Goal: Information Seeking & Learning: Learn about a topic

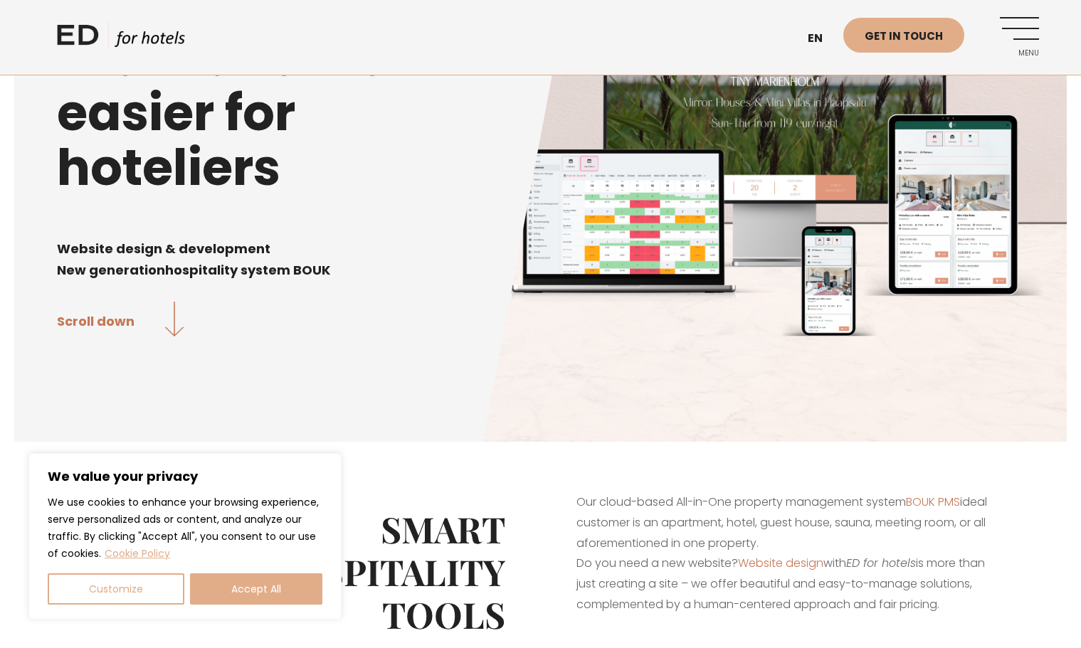
scroll to position [193, 0]
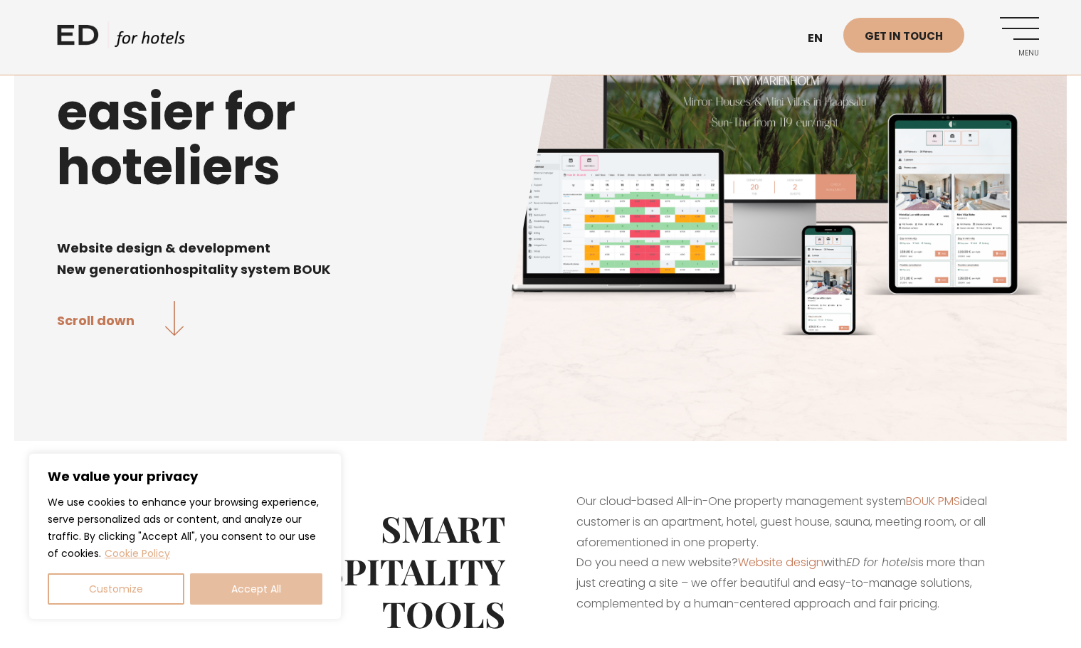
click at [292, 579] on button "Accept All" at bounding box center [256, 589] width 132 height 31
checkbox input "true"
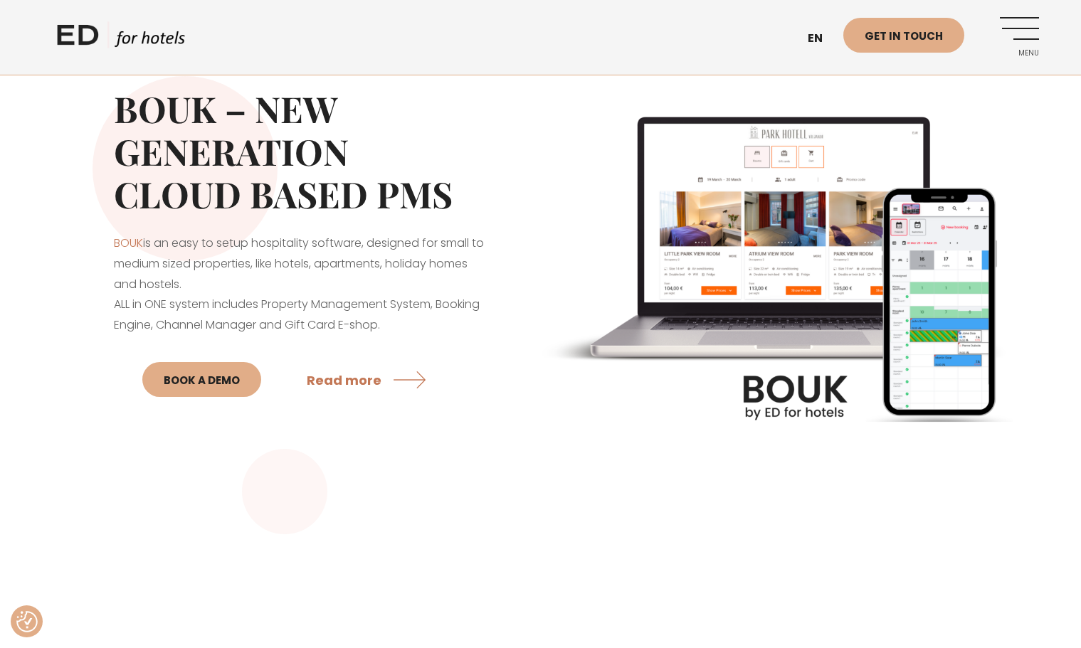
scroll to position [1221, 0]
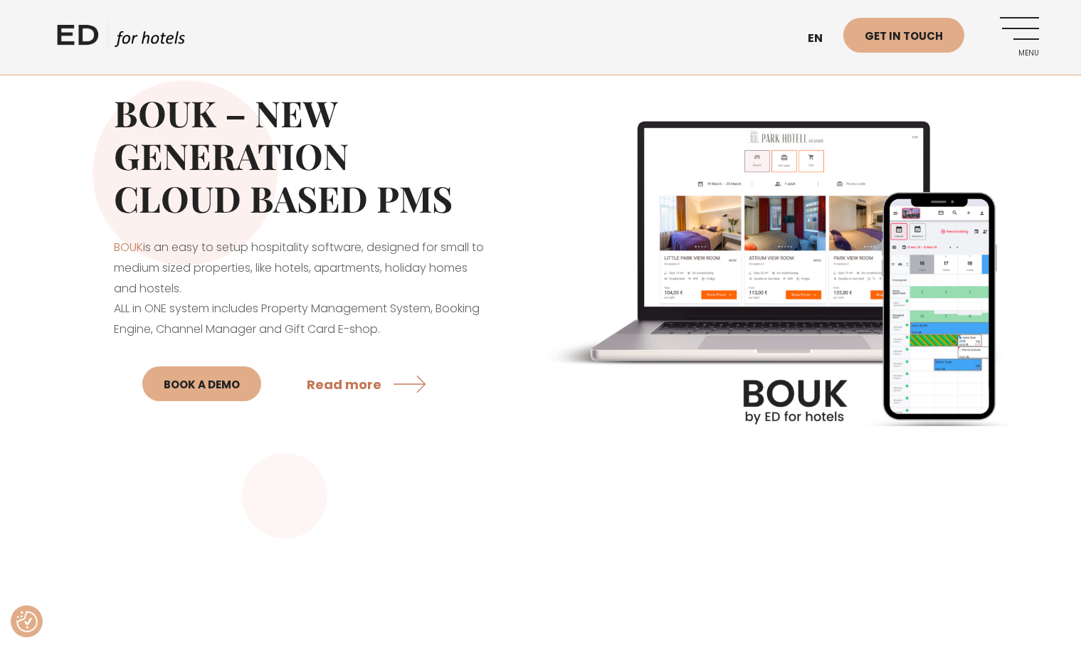
click at [1016, 31] on link "Menu" at bounding box center [1019, 36] width 39 height 39
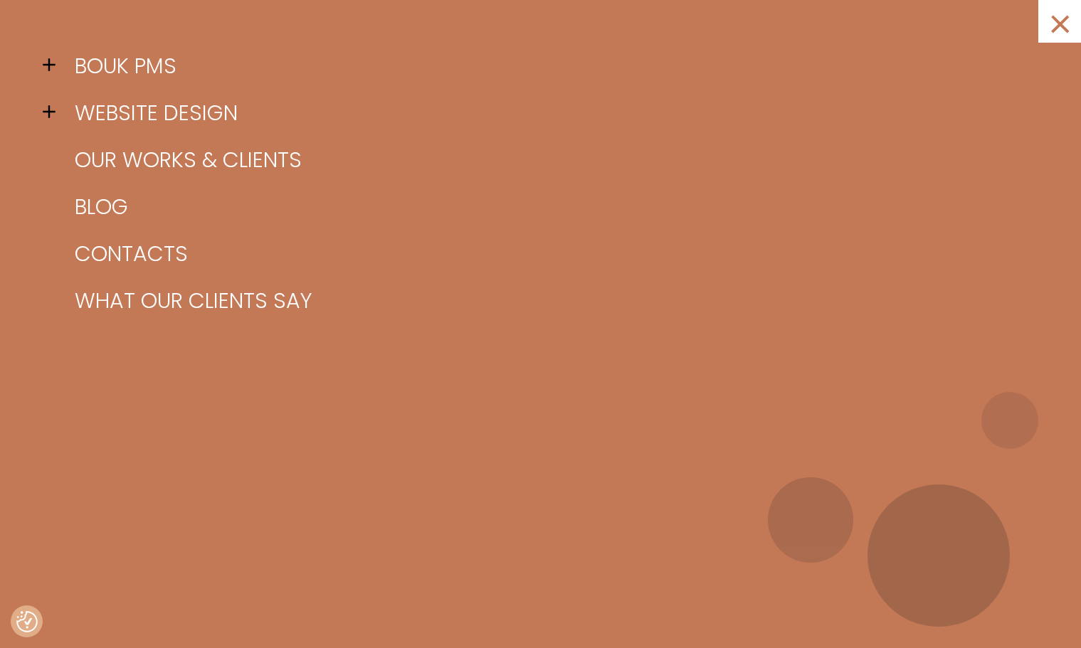
click at [46, 60] on span at bounding box center [53, 64] width 21 height 21
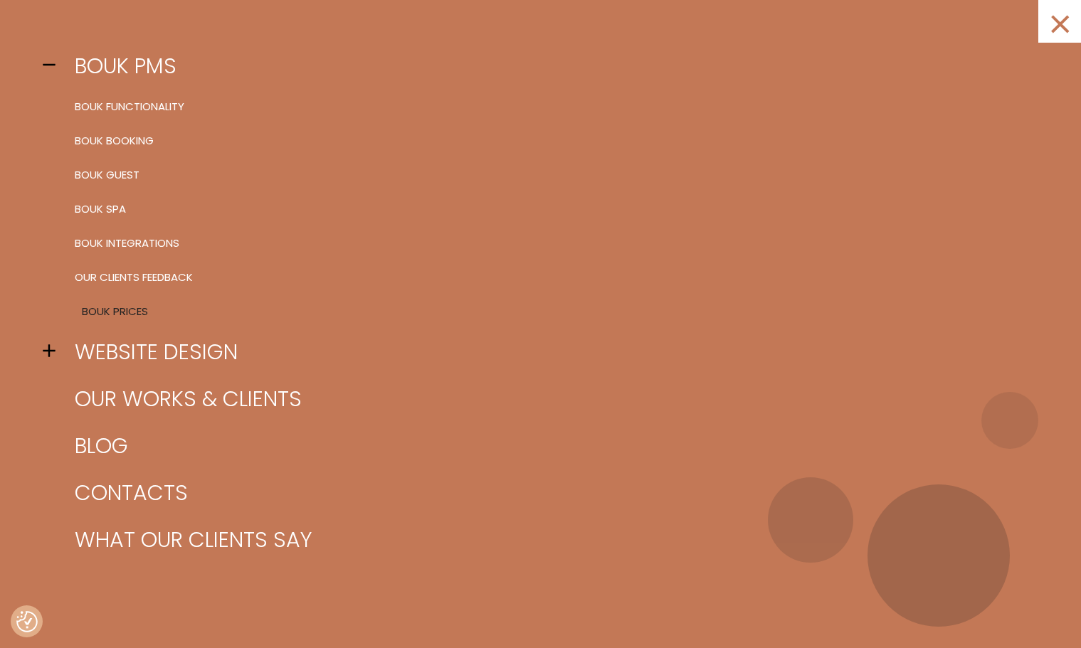
click at [114, 312] on link "BOUK Prices" at bounding box center [558, 312] width 974 height 34
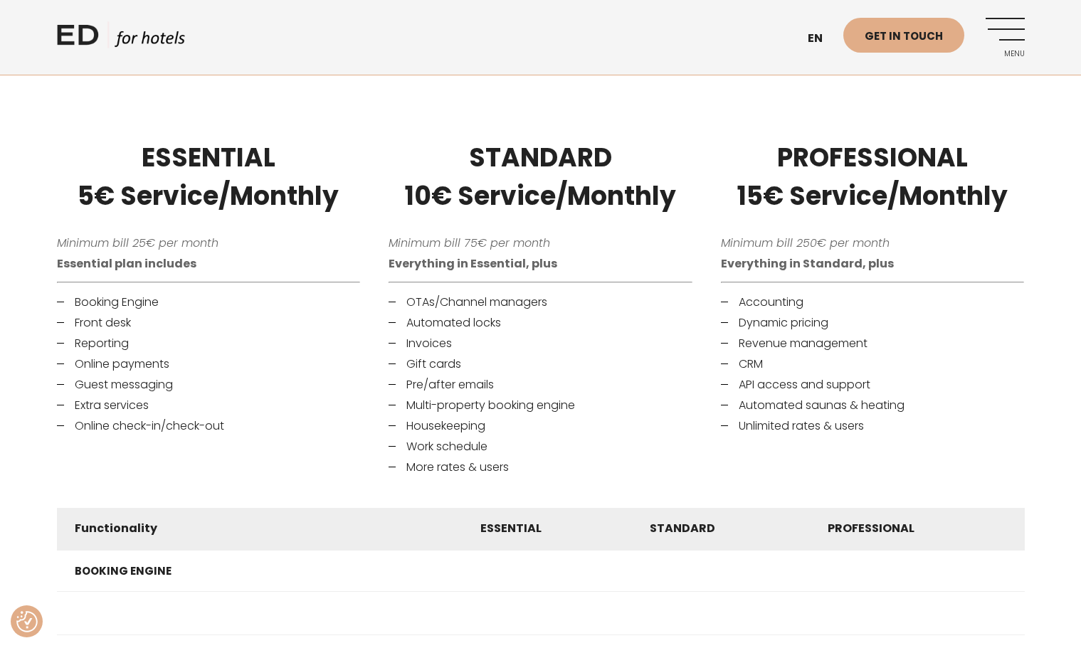
scroll to position [754, 0]
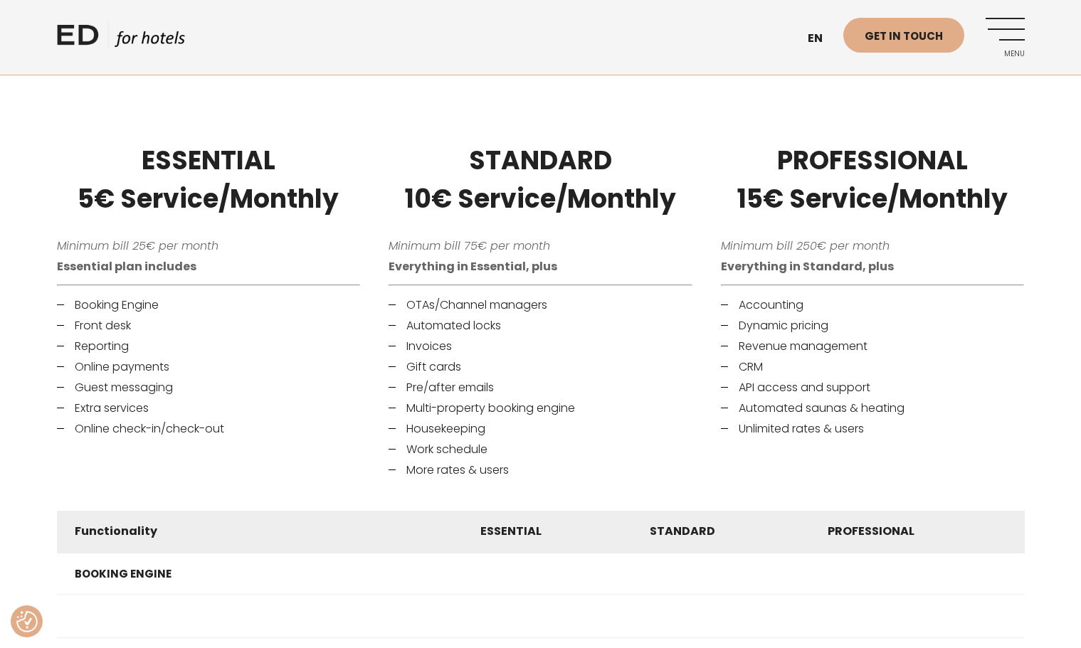
click at [77, 305] on li "Booking Engine" at bounding box center [209, 305] width 304 height 17
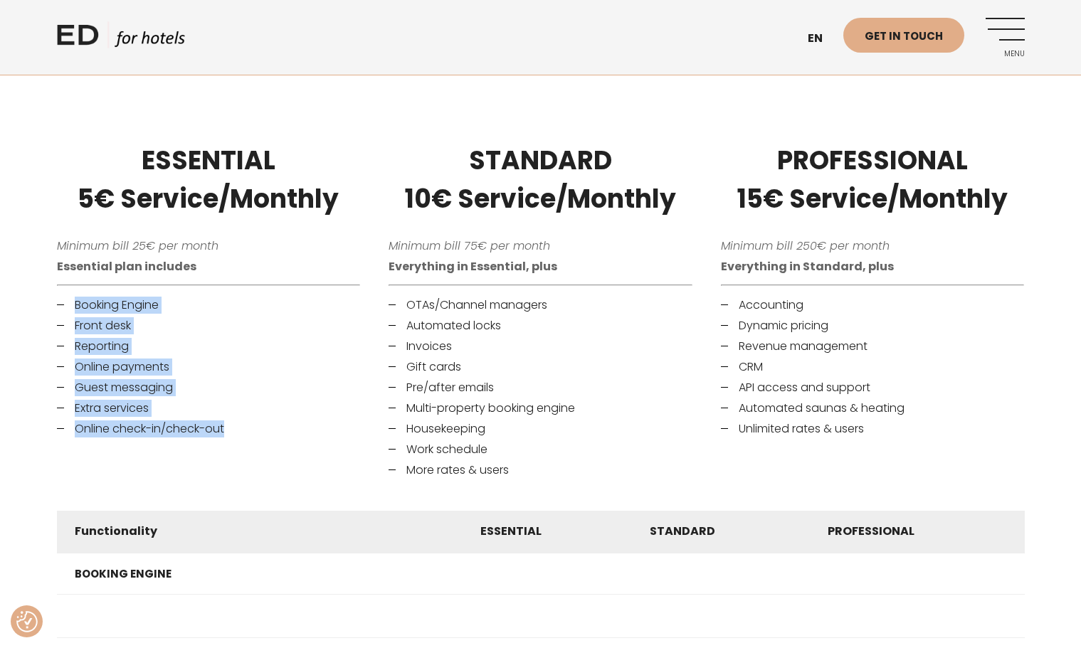
drag, startPoint x: 77, startPoint y: 305, endPoint x: 214, endPoint y: 441, distance: 193.3
click at [214, 441] on div "ESSENTIAL 5€ Service/Monthly Minimum bill 25€ per month Essential plan includes…" at bounding box center [209, 310] width 332 height 373
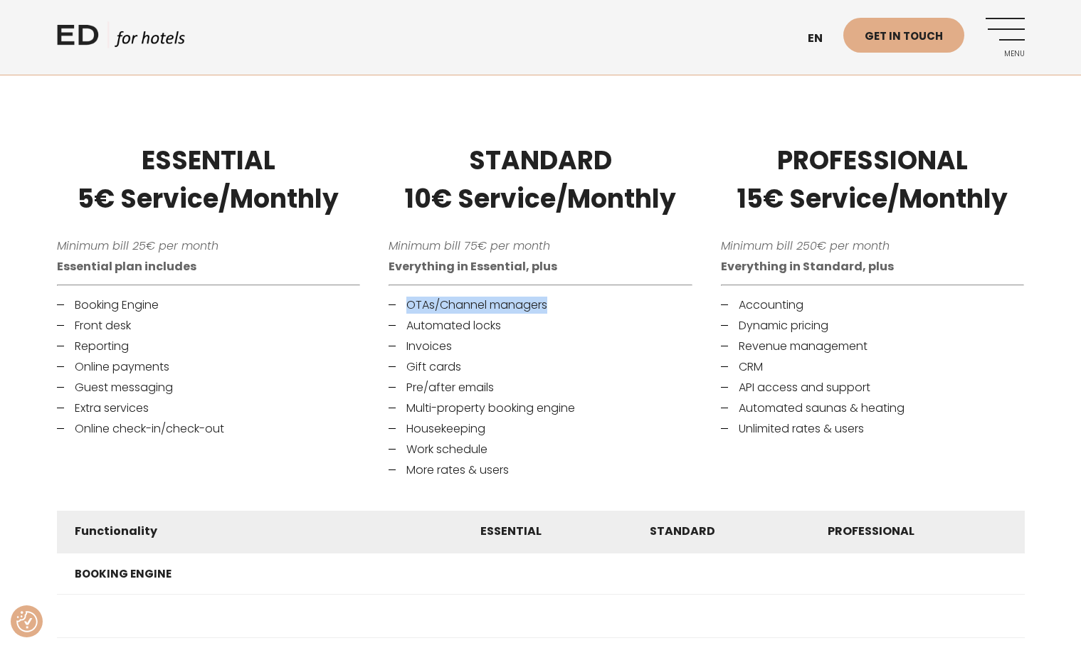
drag, startPoint x: 411, startPoint y: 302, endPoint x: 557, endPoint y: 305, distance: 145.9
click at [557, 305] on li "OTAs/Channel managers" at bounding box center [541, 305] width 304 height 17
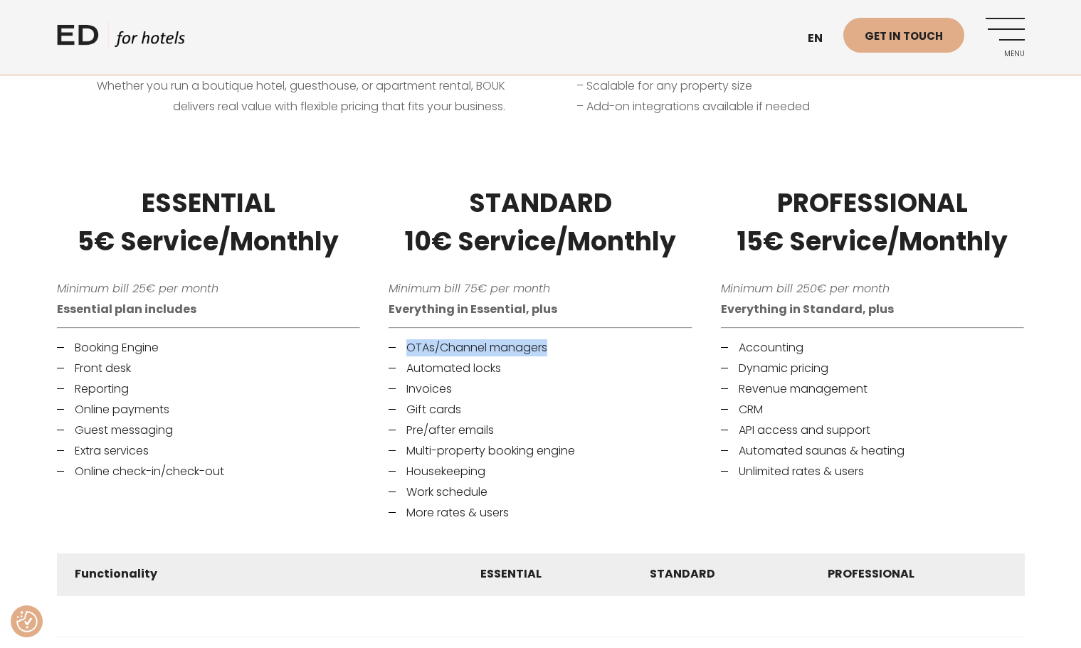
scroll to position [712, 0]
